Goal: Task Accomplishment & Management: Use online tool/utility

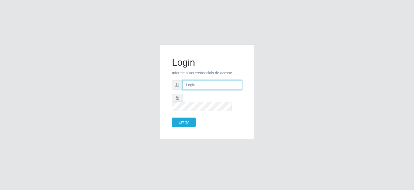
click at [216, 90] on input "text" at bounding box center [213, 84] width 60 height 9
type input "[EMAIL_ADDRESS][PERSON_NAME][DOMAIN_NAME]"
click at [183, 117] on button "Entrar" at bounding box center [184, 121] width 24 height 9
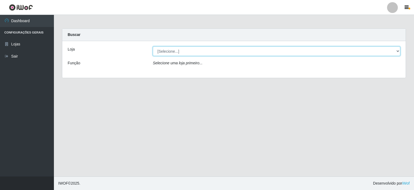
click at [194, 54] on select "[Selecione...] Corte Fácil - Unidade Planalto" at bounding box center [277, 50] width 248 height 9
select select "202"
click at [153, 46] on select "[Selecione...] Corte Fácil - Unidade Planalto" at bounding box center [277, 50] width 248 height 9
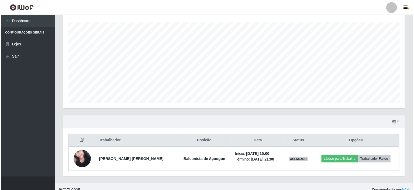
scroll to position [95, 0]
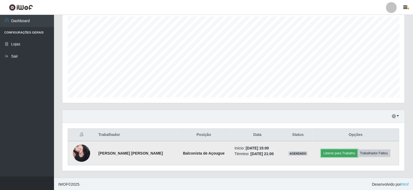
click at [339, 149] on button "Liberar para Trabalho" at bounding box center [339, 153] width 36 height 8
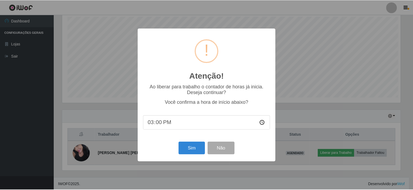
scroll to position [112, 340]
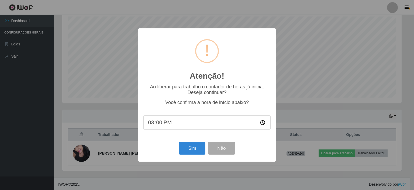
click at [156, 123] on input "15:00" at bounding box center [206, 122] width 127 height 14
type input "15:07"
click at [191, 122] on input "15:07" at bounding box center [206, 122] width 127 height 14
click at [189, 149] on button "Sim" at bounding box center [192, 148] width 26 height 13
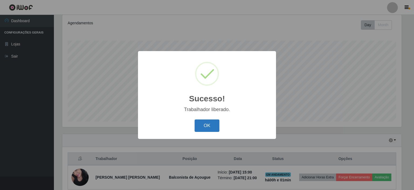
click at [214, 127] on button "OK" at bounding box center [207, 125] width 25 height 13
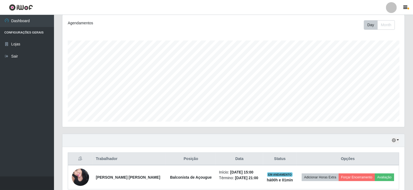
scroll to position [95, 0]
